Goal: Task Accomplishment & Management: Use online tool/utility

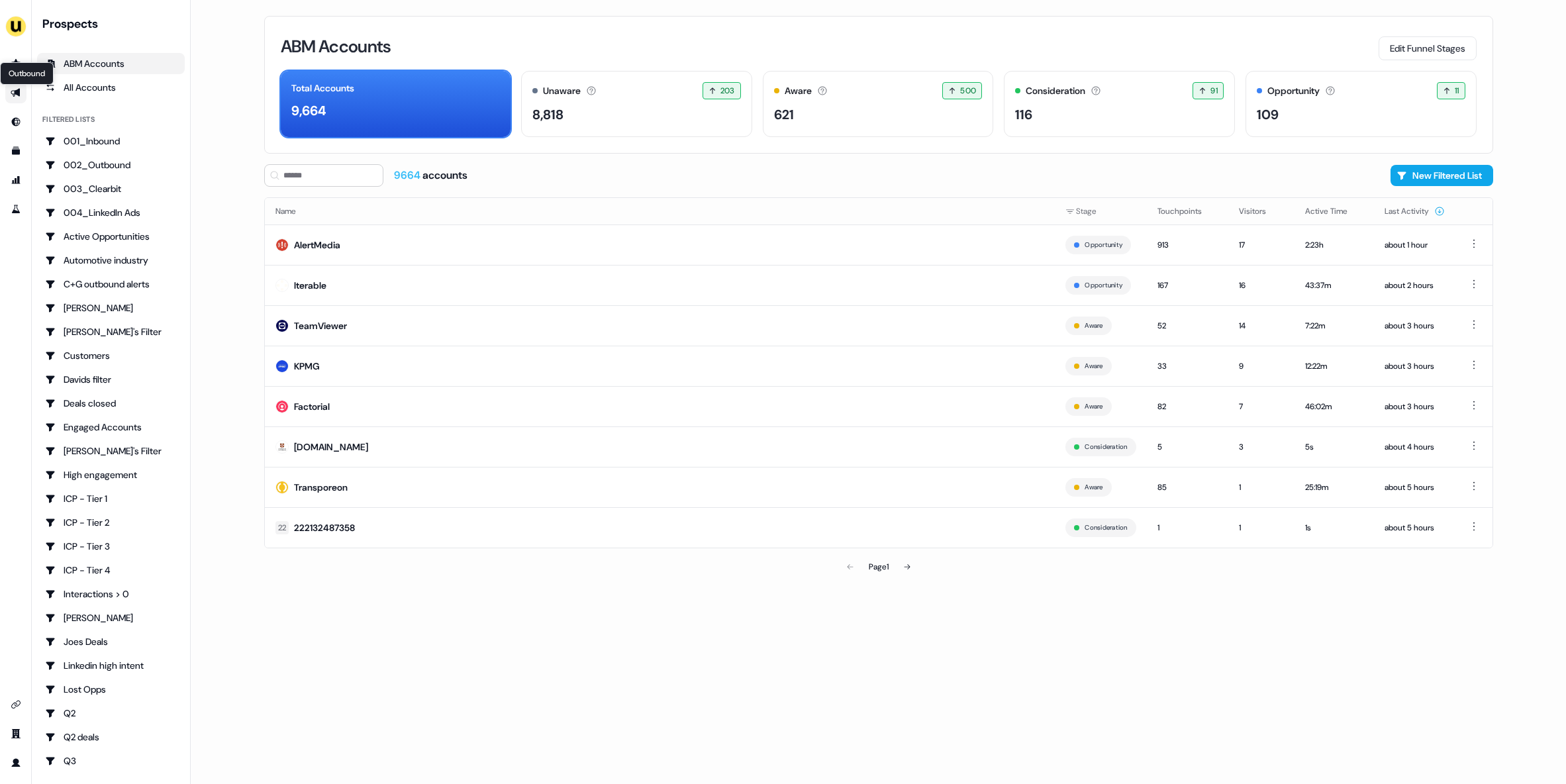
click at [14, 97] on icon "Go to outbound experience" at bounding box center [16, 92] width 11 height 11
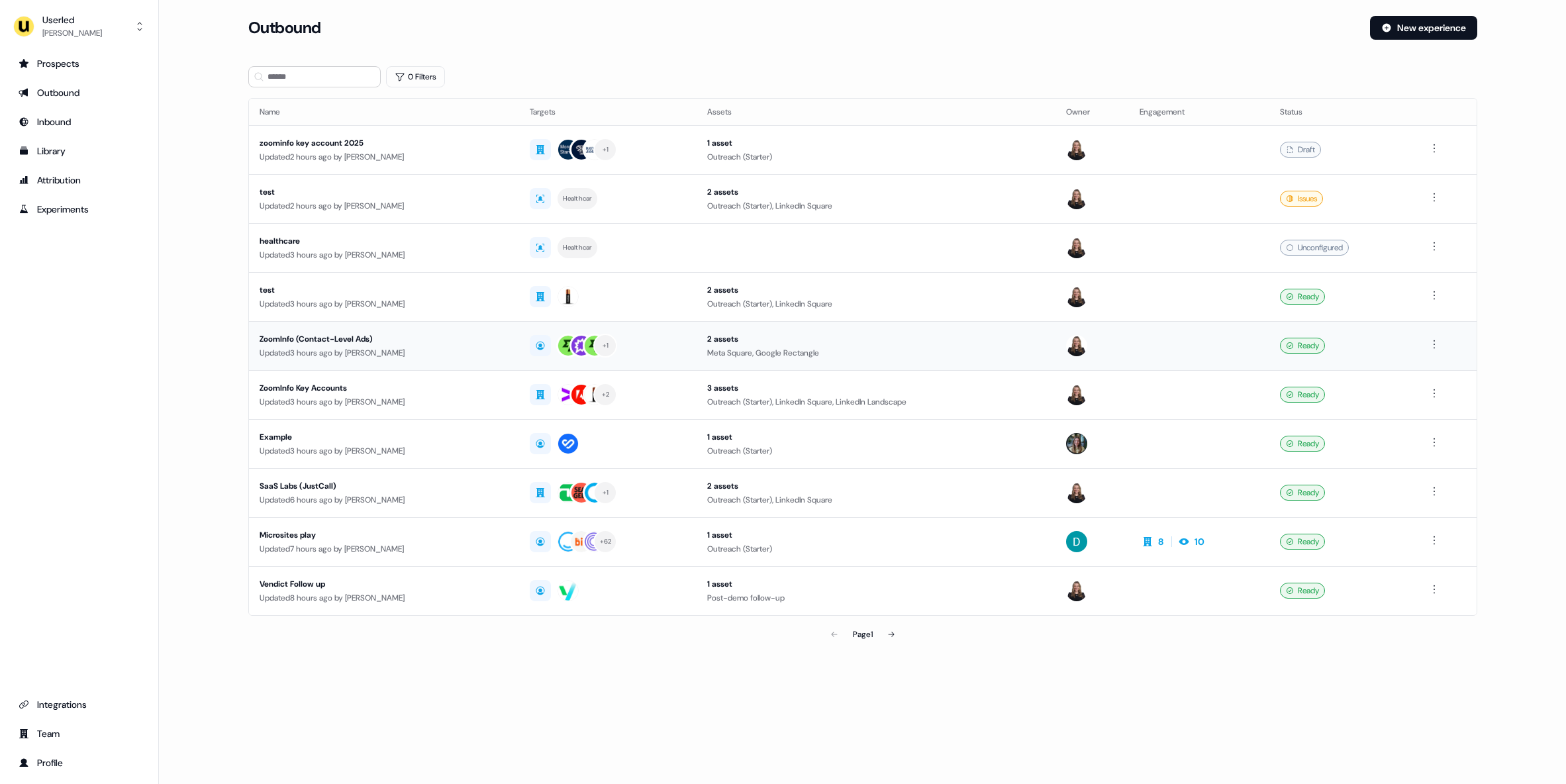
click at [392, 350] on div "Updated 3 hours ago by Geneviève Ladouceur" at bounding box center [384, 353] width 250 height 14
